Goal: Check status

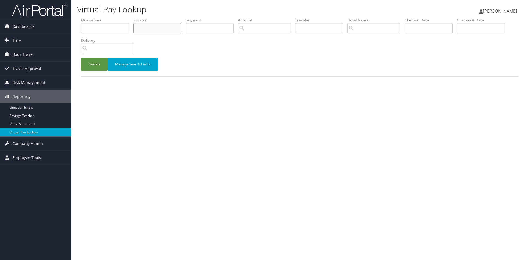
click at [146, 26] on input "text" at bounding box center [157, 28] width 48 height 10
paste input "AFMJEP"
type input "AFMJEP"
click at [94, 66] on button "Search" at bounding box center [94, 64] width 26 height 13
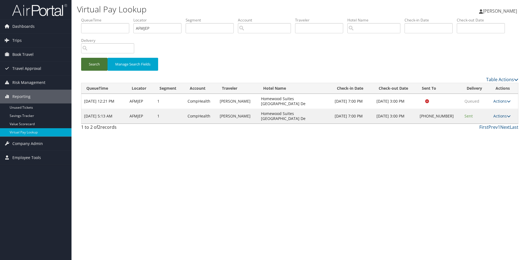
drag, startPoint x: 93, startPoint y: 108, endPoint x: 289, endPoint y: 108, distance: 196.2
click at [287, 109] on tr "[DATE] 5:13 AM AFMJEP 1 CompHealth [PERSON_NAME] Homewood Suites [GEOGRAPHIC_DA…" at bounding box center [299, 116] width 436 height 15
drag, startPoint x: 472, startPoint y: 107, endPoint x: 422, endPoint y: 108, distance: 50.3
click at [461, 109] on td "Sent" at bounding box center [475, 116] width 29 height 15
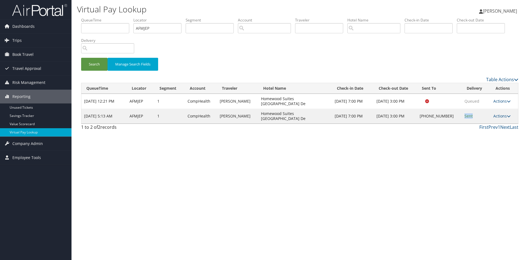
drag, startPoint x: 422, startPoint y: 109, endPoint x: 455, endPoint y: 108, distance: 32.7
click at [455, 109] on td "[PHONE_NUMBER]" at bounding box center [439, 116] width 45 height 15
